Goal: Navigation & Orientation: Find specific page/section

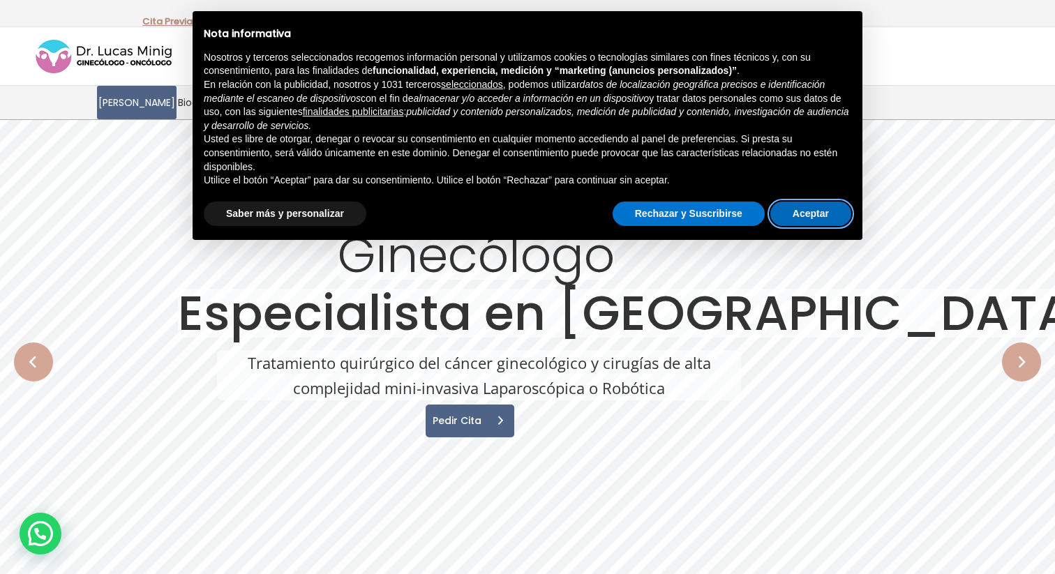
click at [827, 213] on button "Aceptar" at bounding box center [810, 214] width 81 height 25
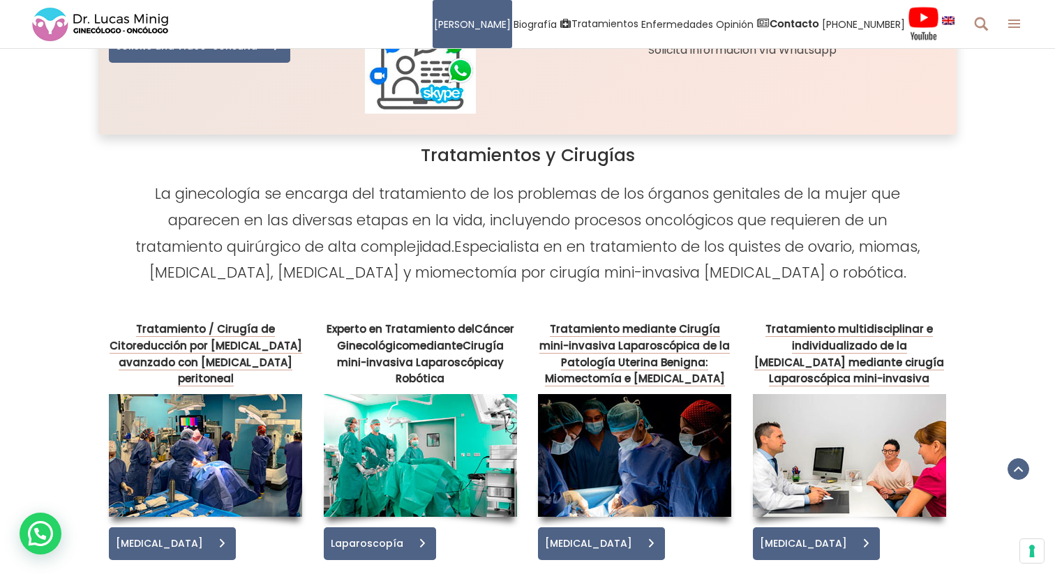
scroll to position [2053, 0]
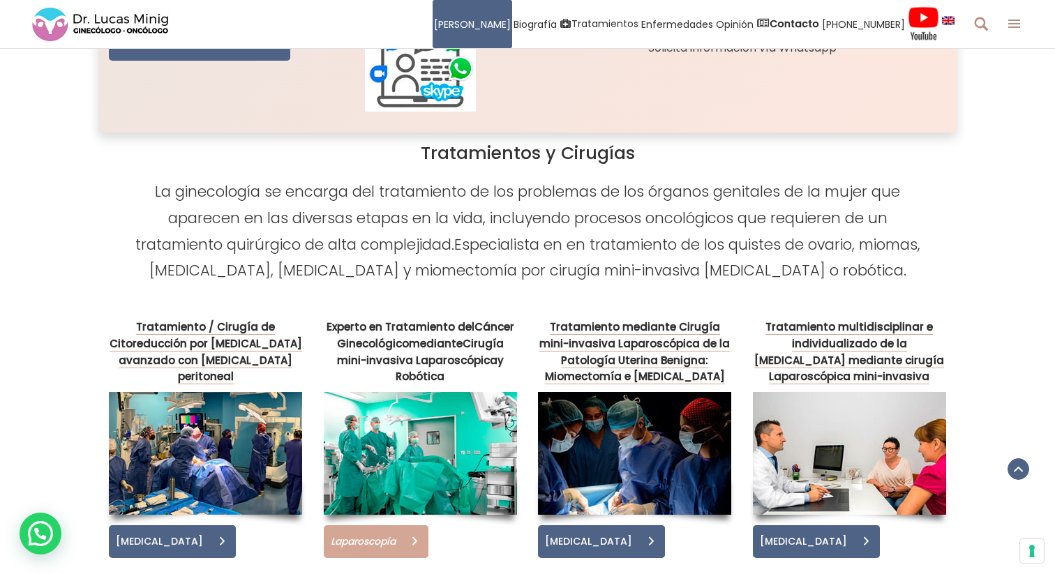
click at [407, 525] on span at bounding box center [414, 541] width 27 height 33
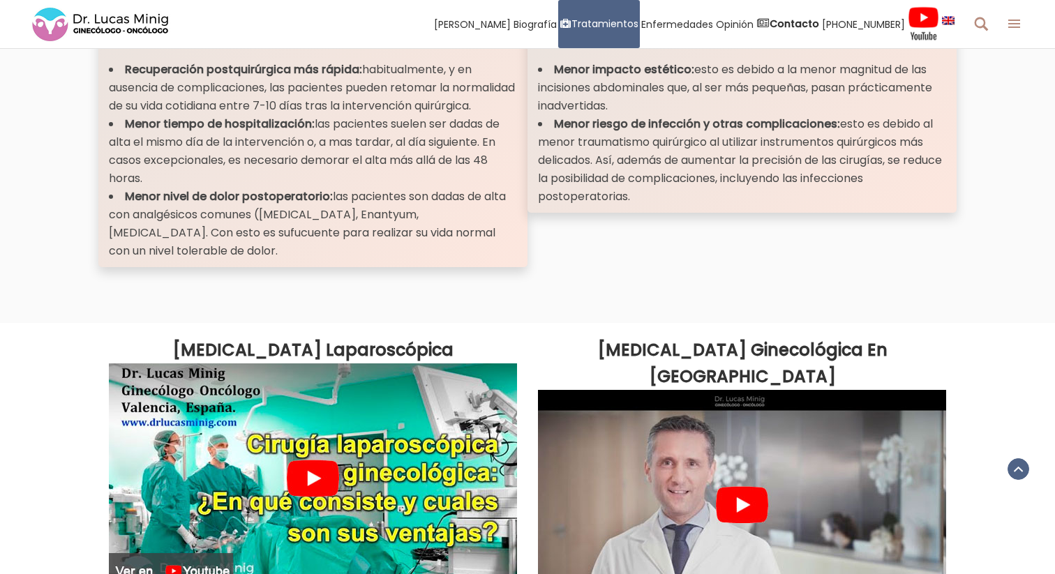
scroll to position [1547, 0]
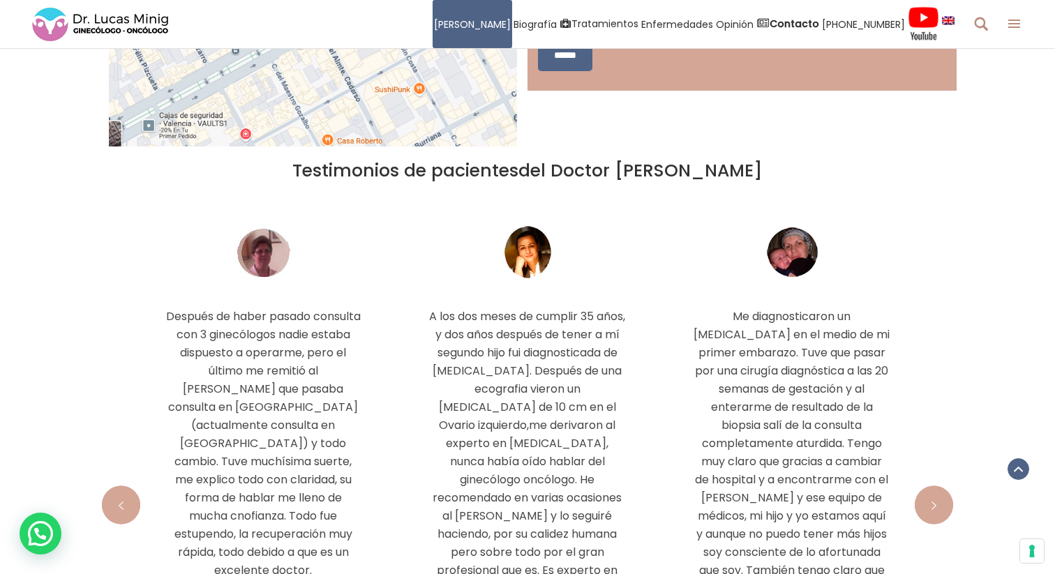
scroll to position [4420, 0]
